Goal: Task Accomplishment & Management: Manage account settings

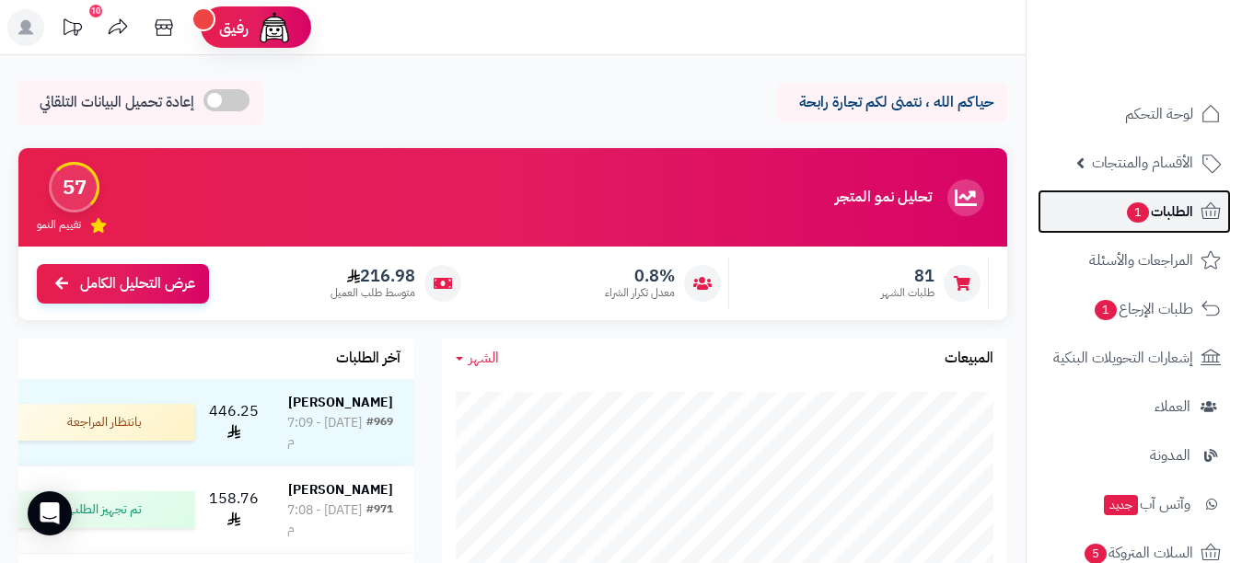
click at [1099, 216] on link "الطلبات 1" at bounding box center [1133, 212] width 193 height 44
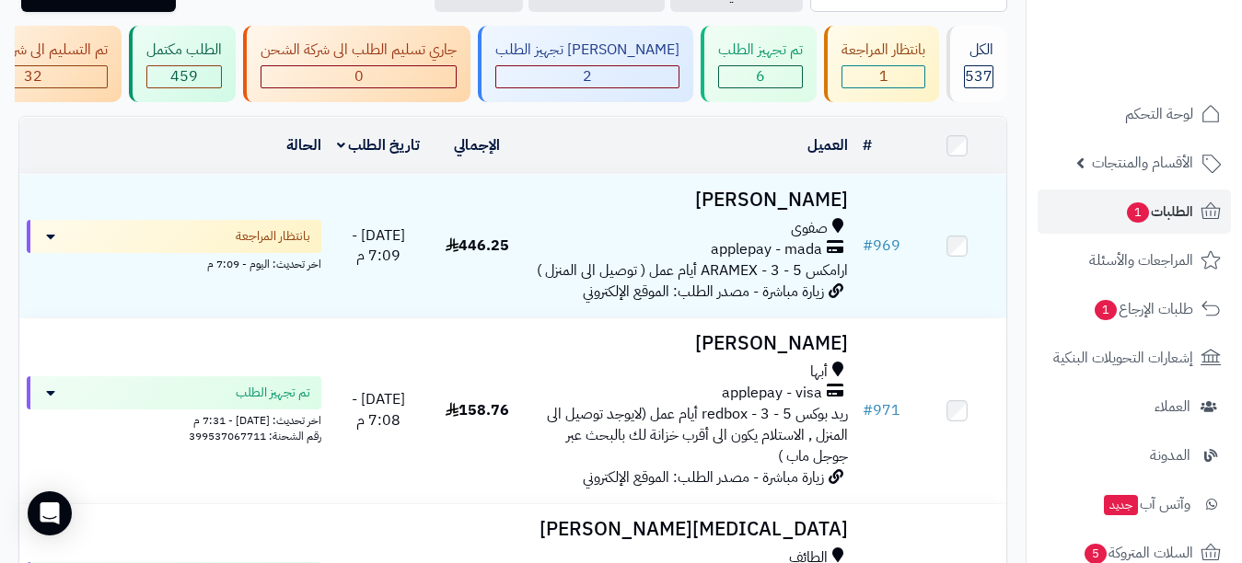
scroll to position [137, 0]
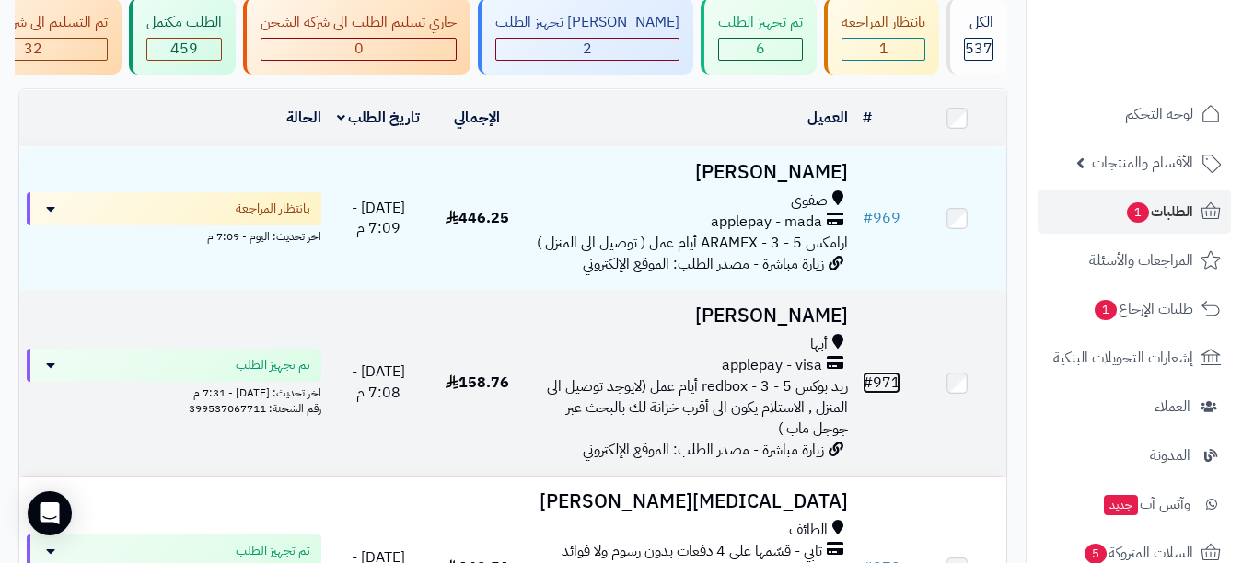
click at [890, 392] on link "# 971" at bounding box center [882, 383] width 38 height 22
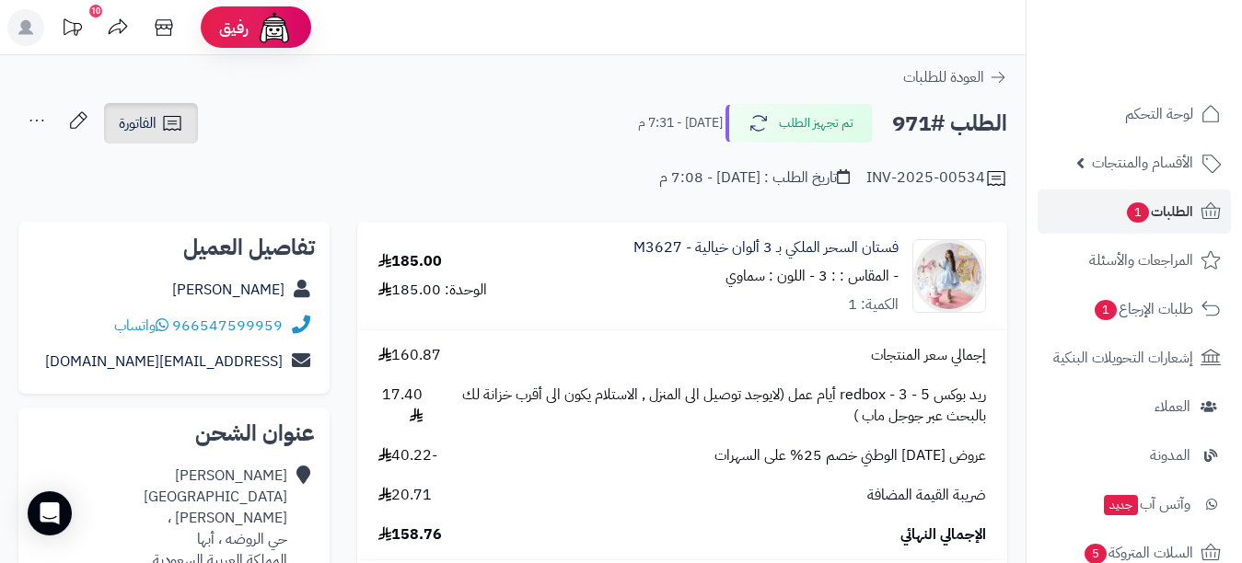
click at [169, 113] on icon at bounding box center [172, 123] width 22 height 22
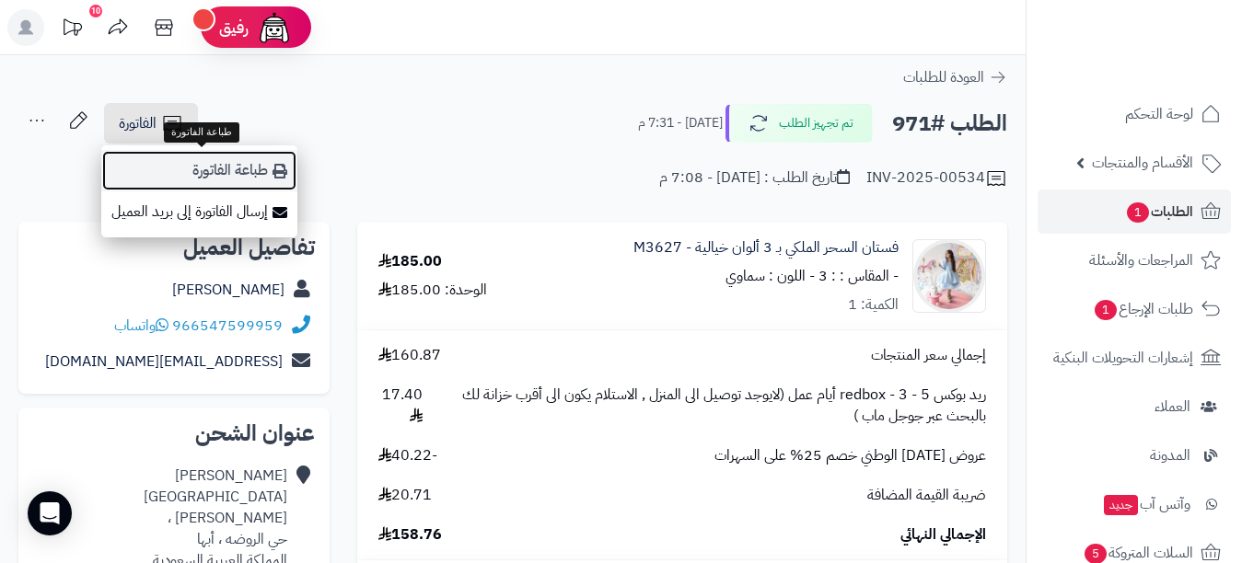
click at [156, 161] on link "طباعة الفاتورة" at bounding box center [199, 170] width 196 height 41
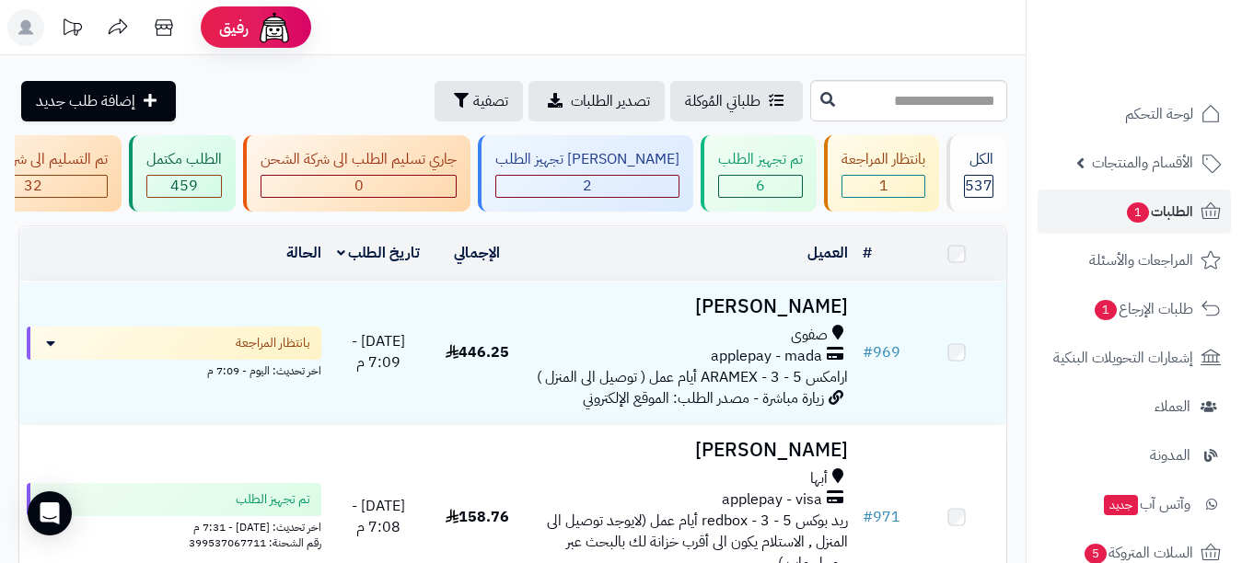
scroll to position [137, 0]
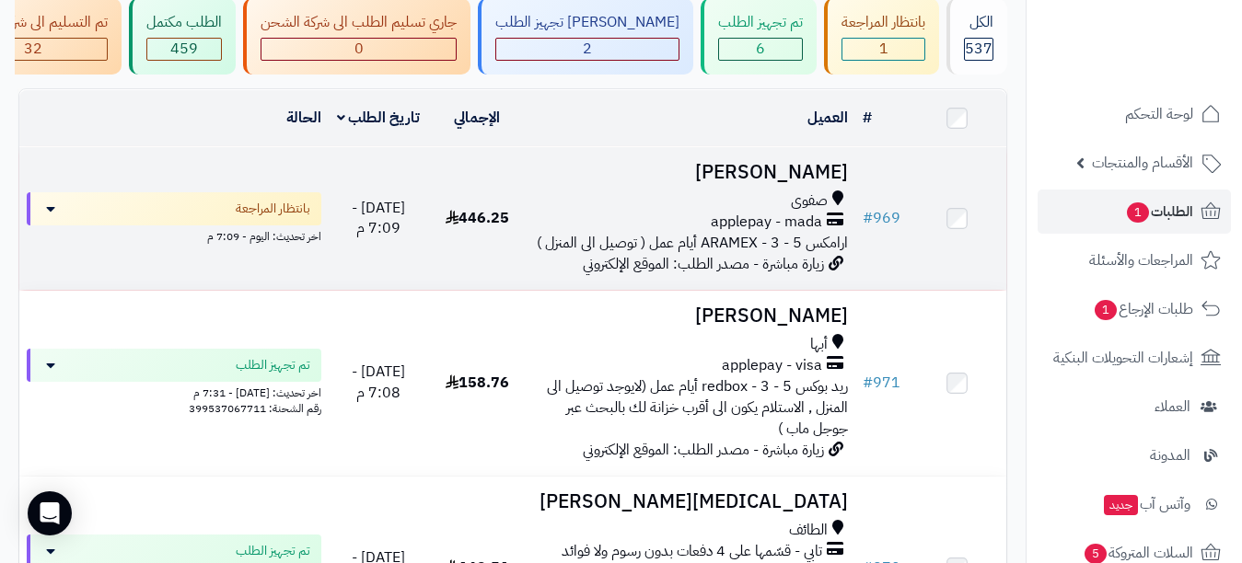
click at [863, 180] on td "# 969" at bounding box center [881, 218] width 52 height 143
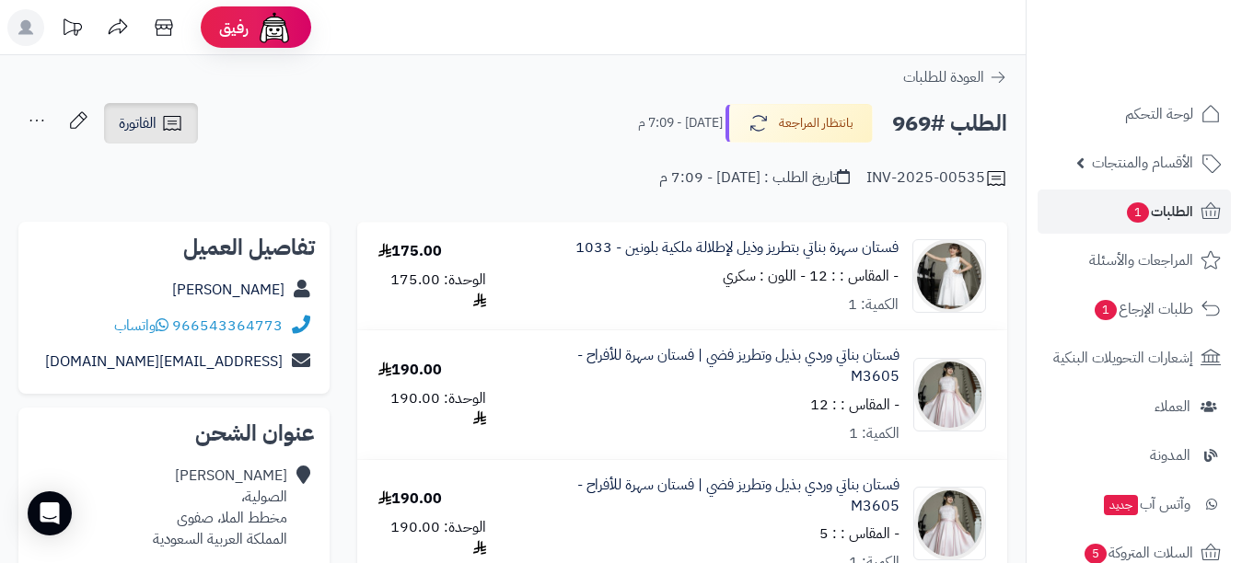
click at [191, 116] on link "الفاتورة" at bounding box center [151, 123] width 94 height 41
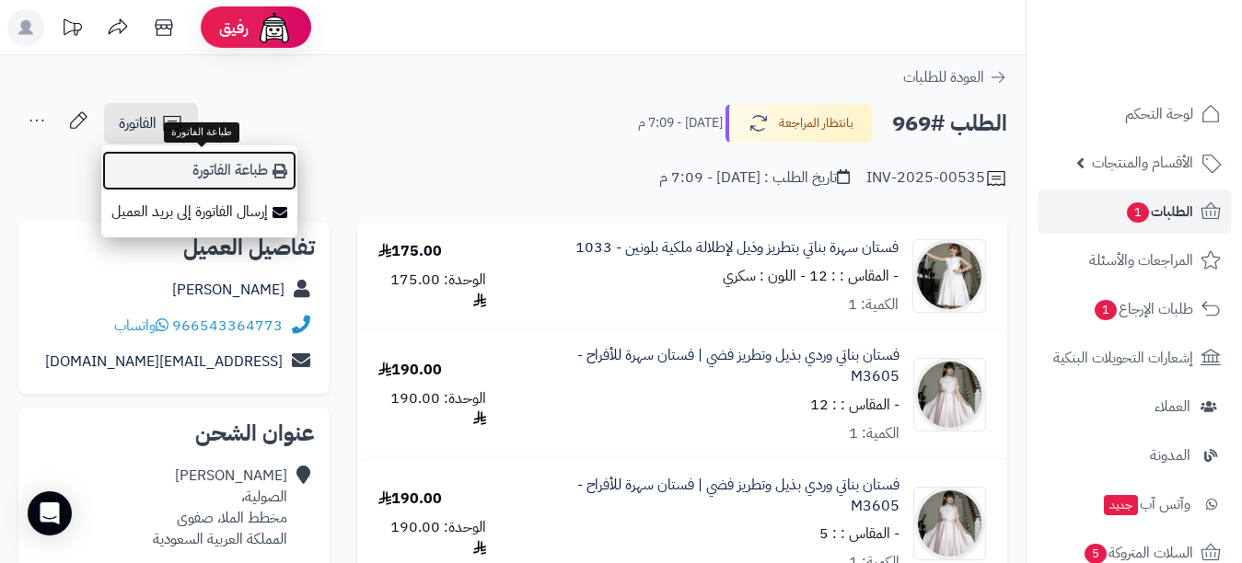
click at [234, 171] on link "طباعة الفاتورة" at bounding box center [199, 170] width 196 height 41
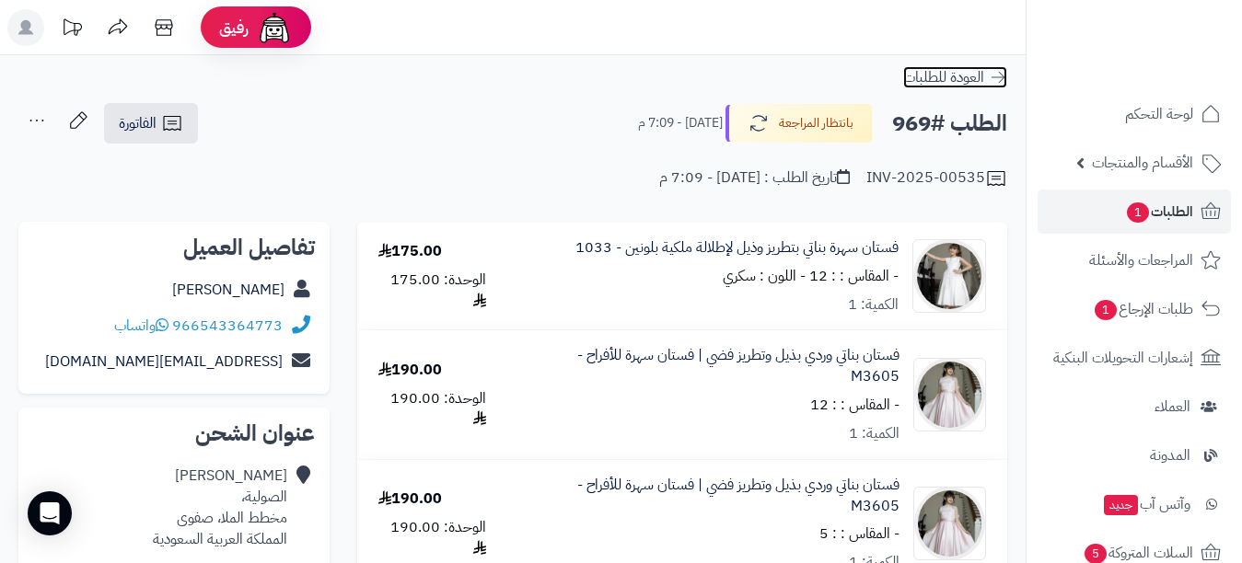
click at [993, 79] on icon at bounding box center [998, 77] width 18 height 18
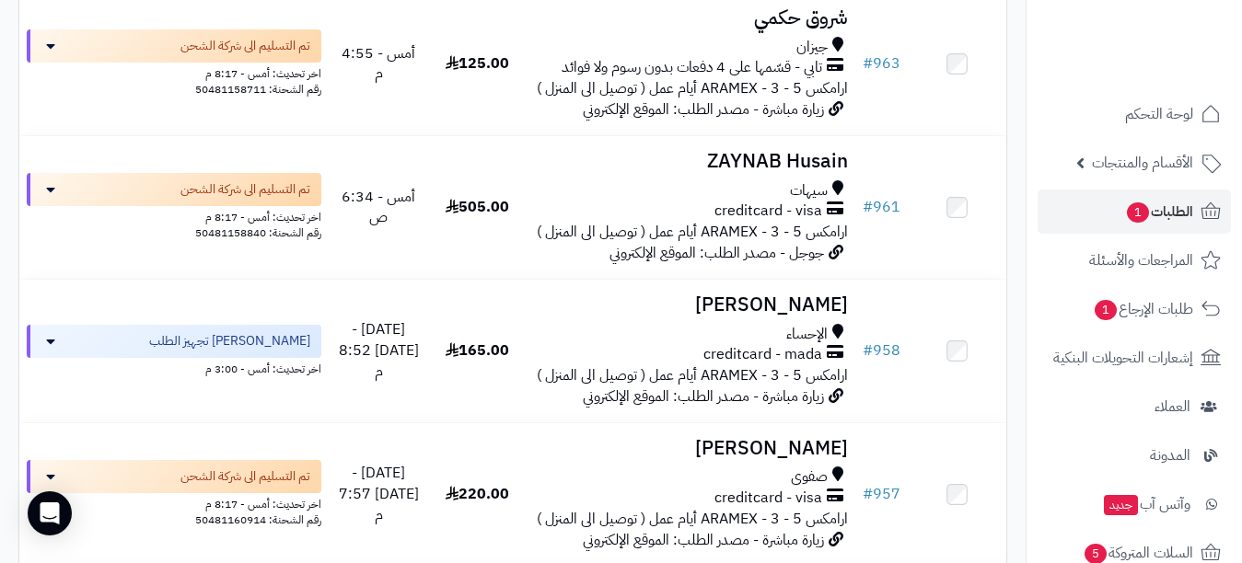
scroll to position [1778, 0]
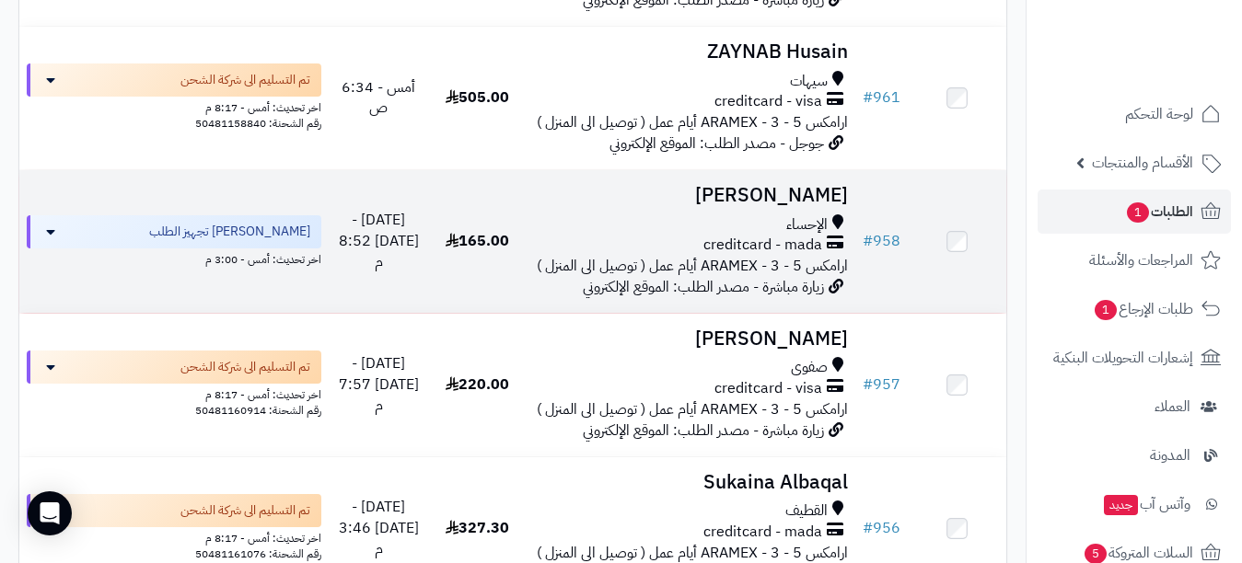
click at [787, 206] on h3 "[PERSON_NAME]" at bounding box center [691, 195] width 314 height 21
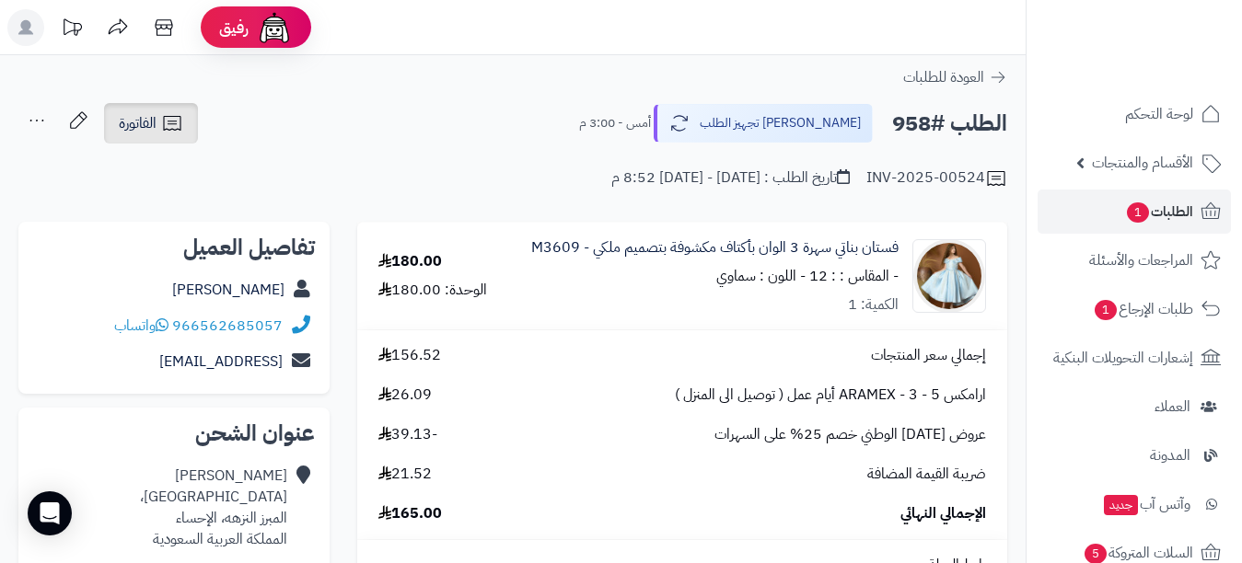
click at [162, 136] on link "الفاتورة" at bounding box center [151, 123] width 94 height 41
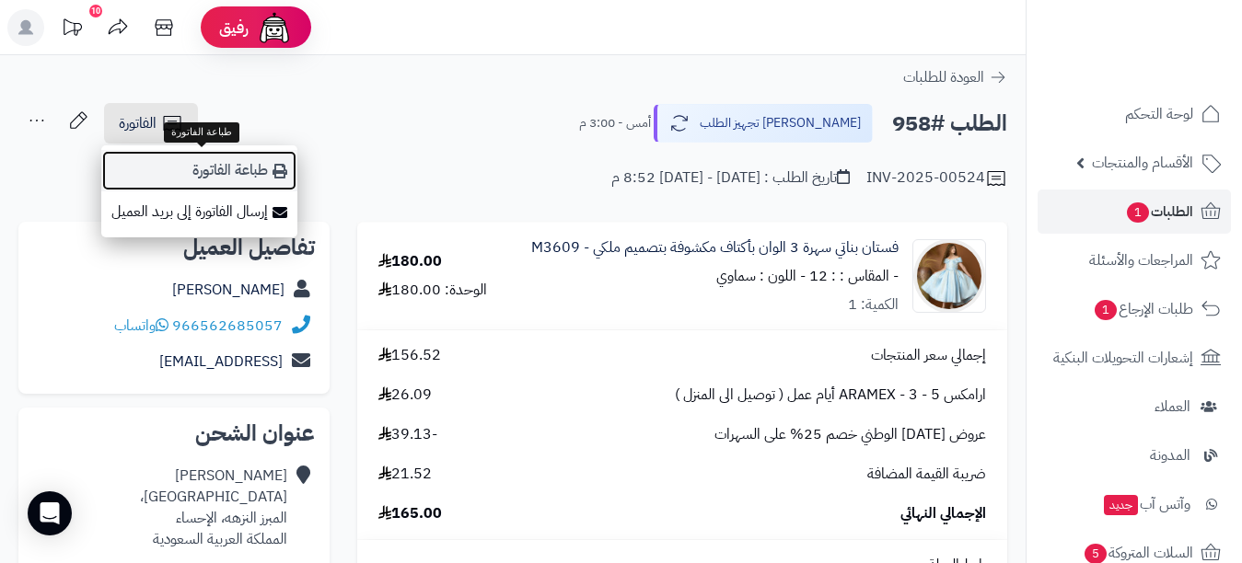
click at [192, 156] on link "طباعة الفاتورة" at bounding box center [199, 170] width 196 height 41
